Goal: Navigation & Orientation: Find specific page/section

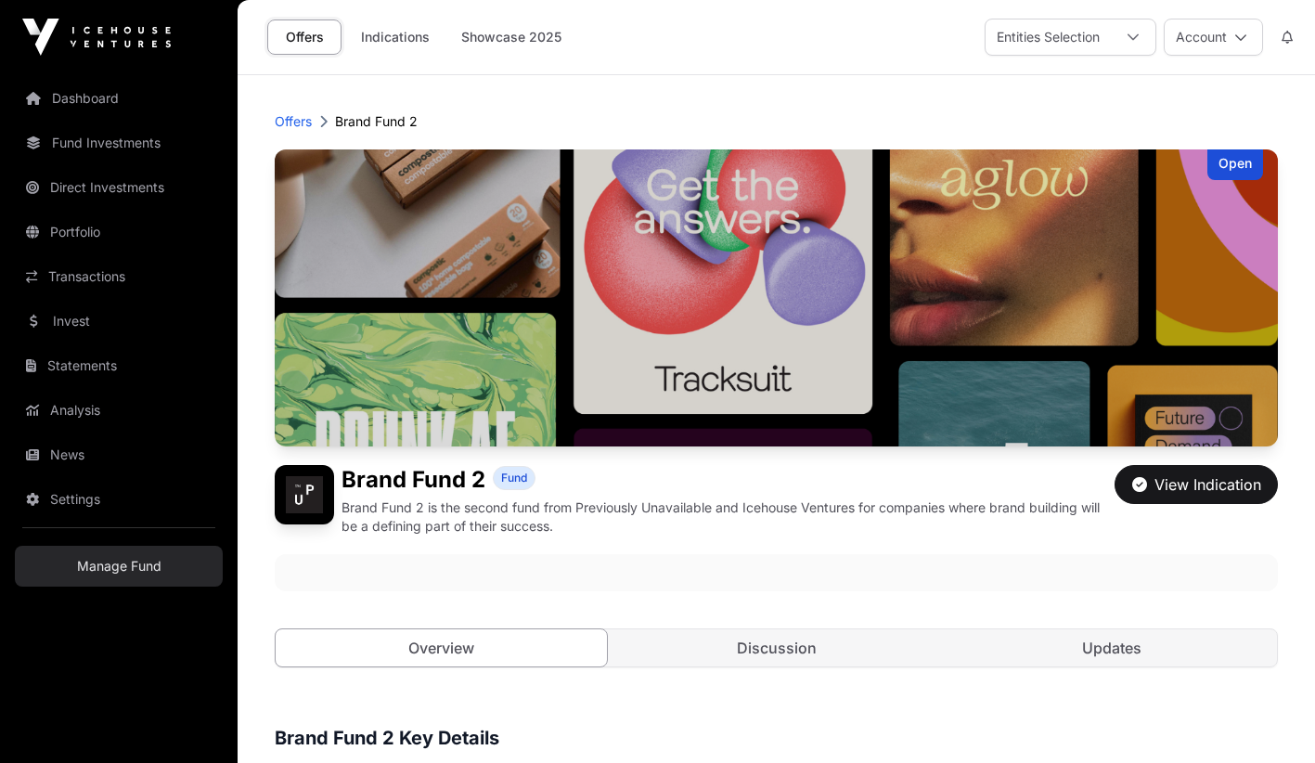
click at [134, 566] on link "Manage Fund" at bounding box center [119, 566] width 208 height 41
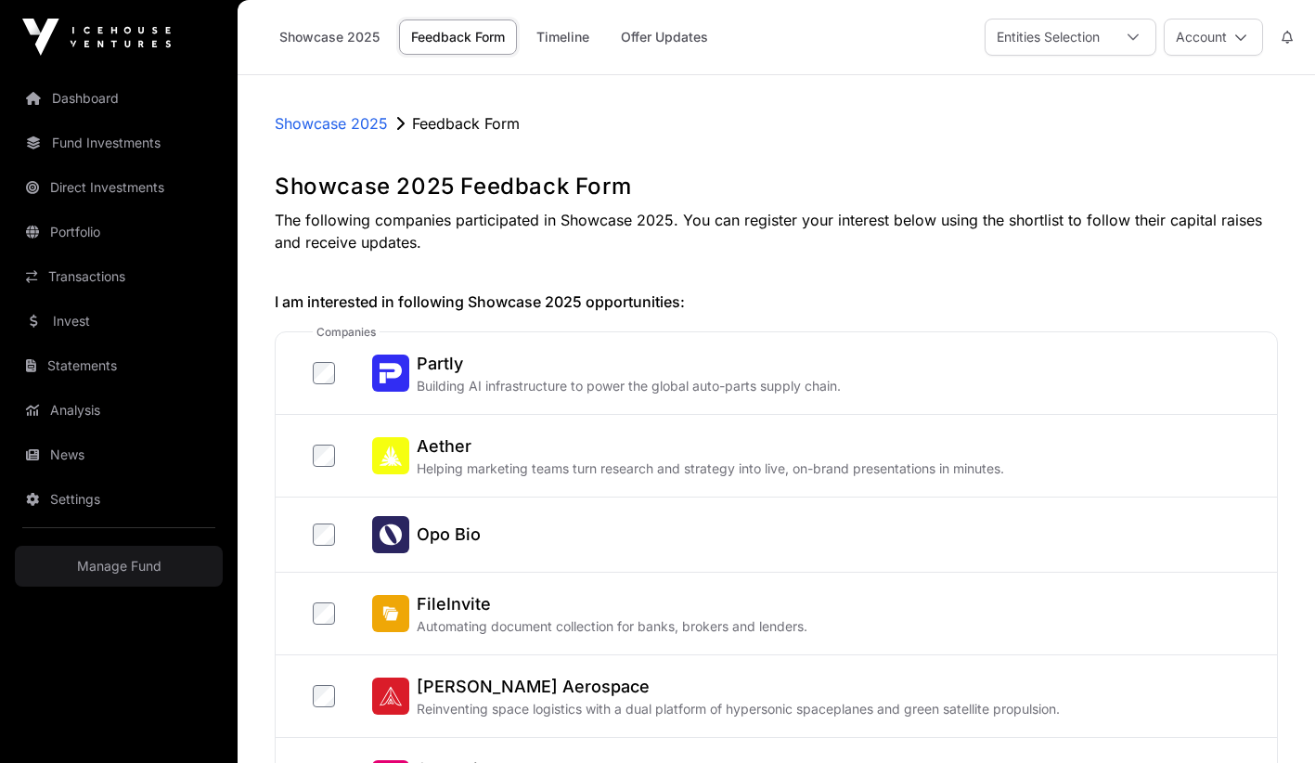
scroll to position [24, 0]
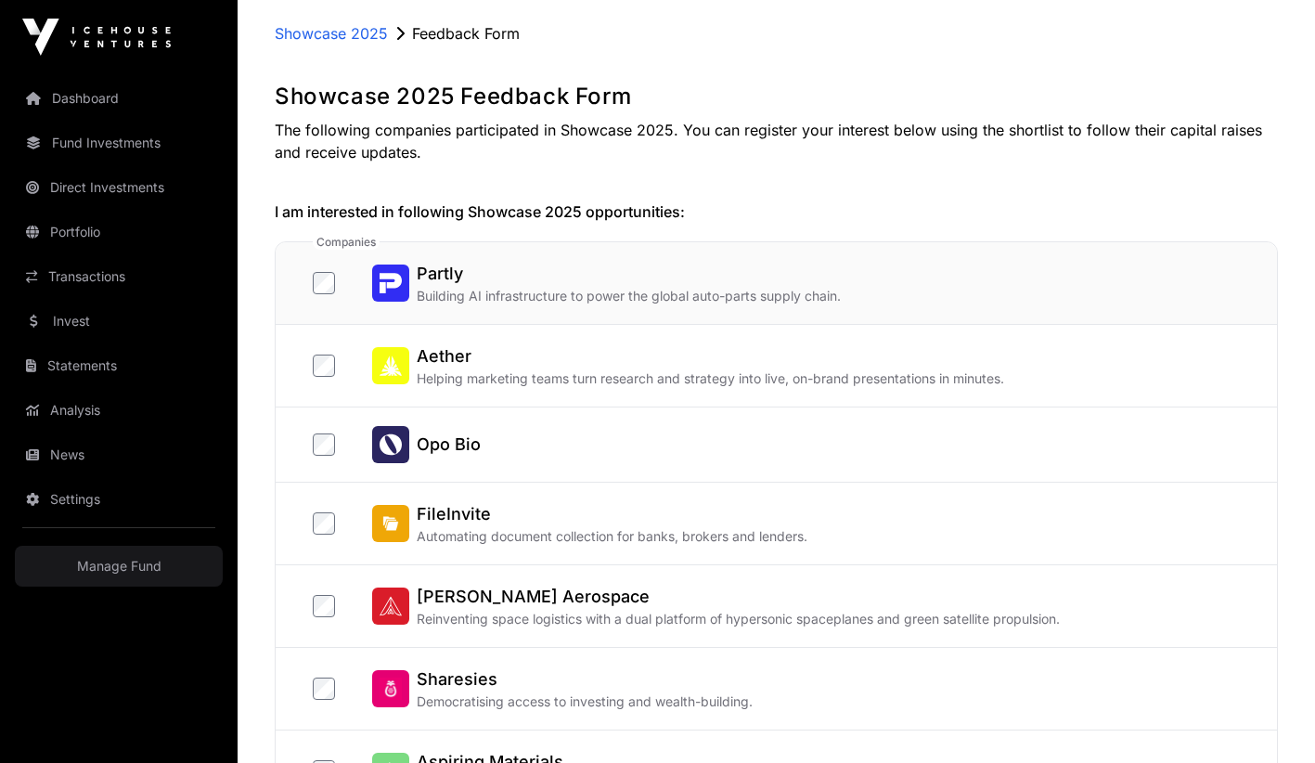
scroll to position [111, 0]
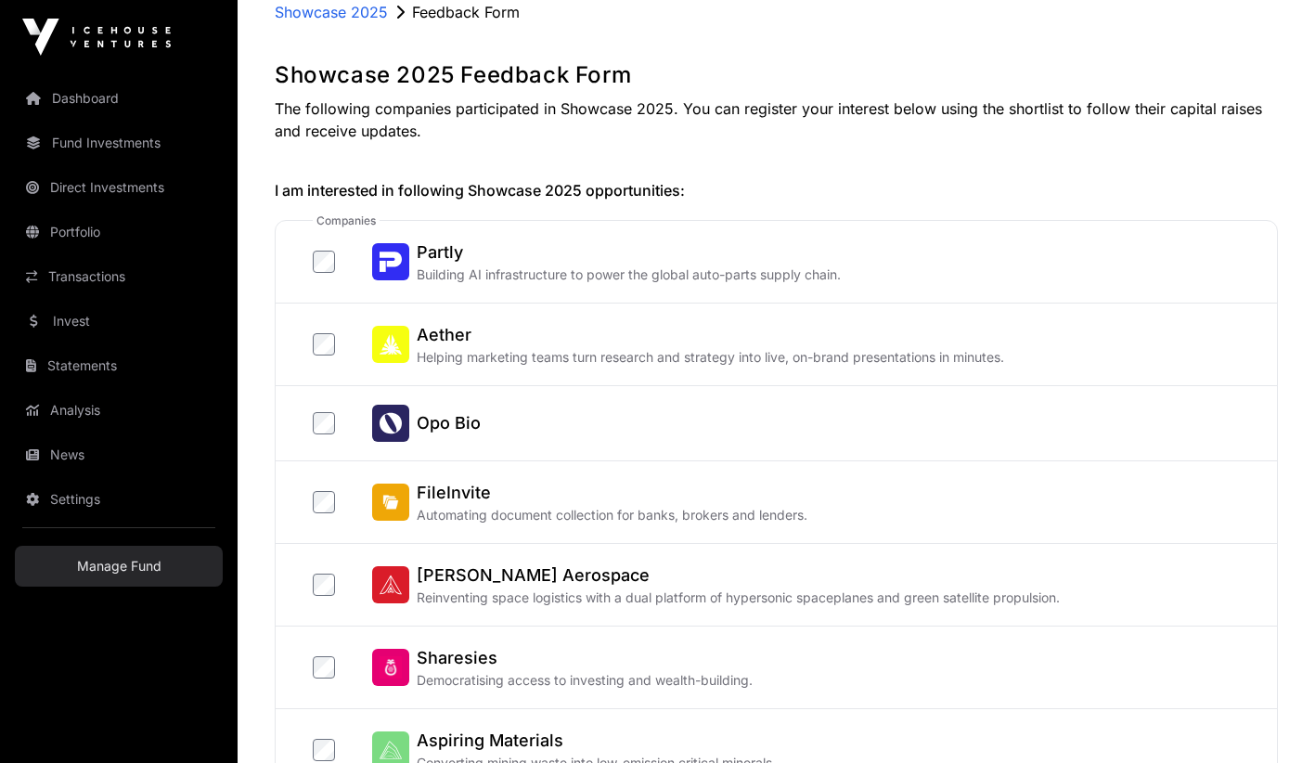
click at [155, 562] on link "Manage Fund" at bounding box center [119, 566] width 208 height 41
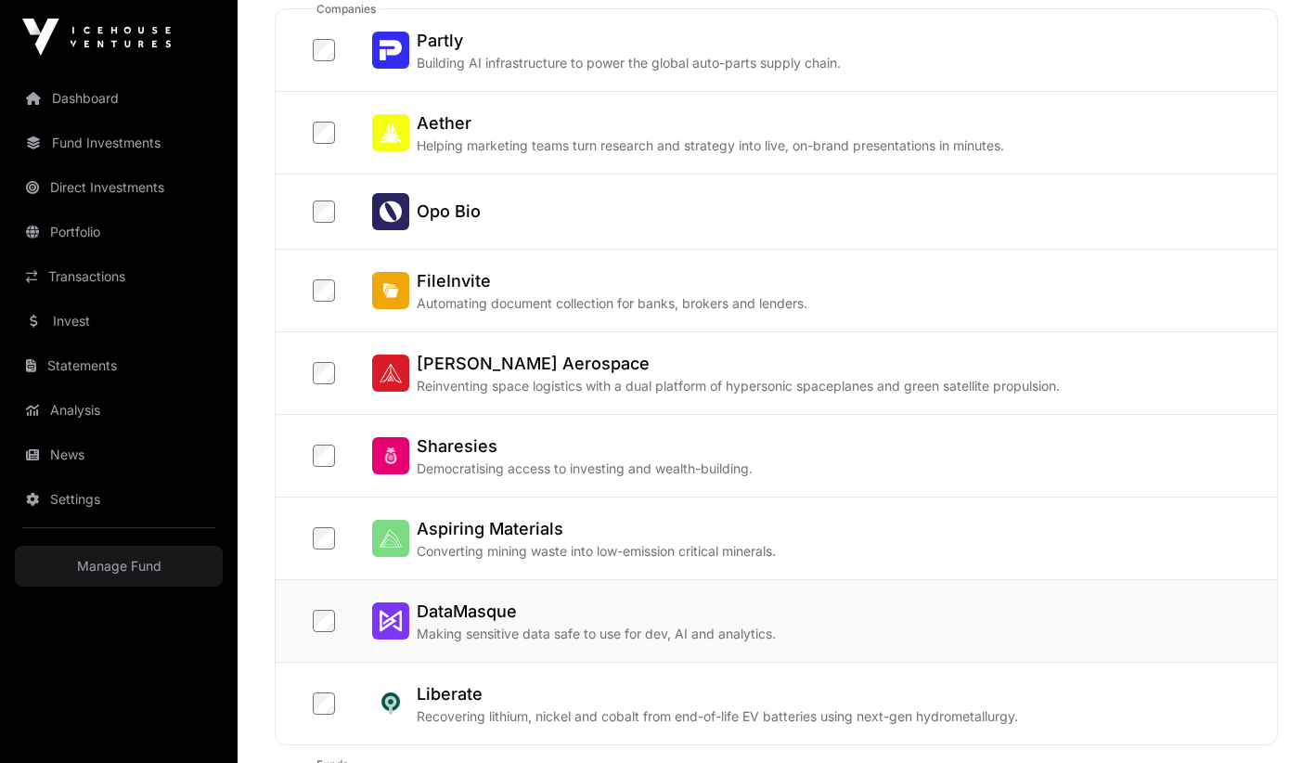
scroll to position [317, 0]
